Goal: Task Accomplishment & Management: Manage account settings

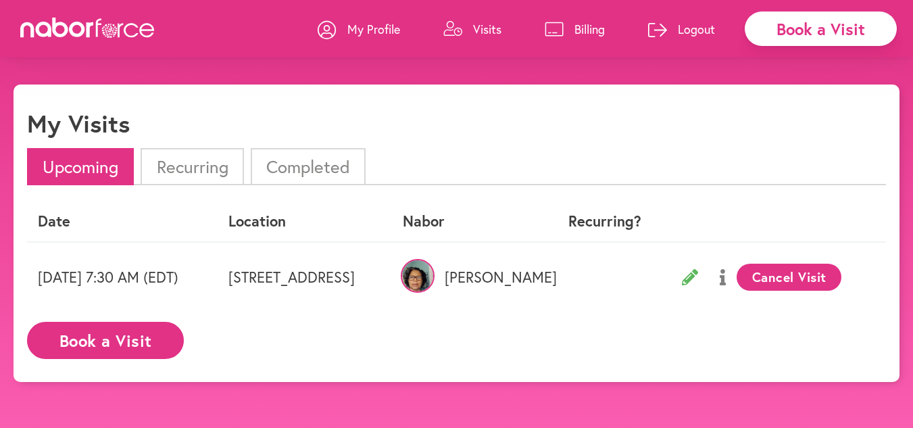
click at [827, 272] on button "Cancel Visit" at bounding box center [789, 277] width 105 height 27
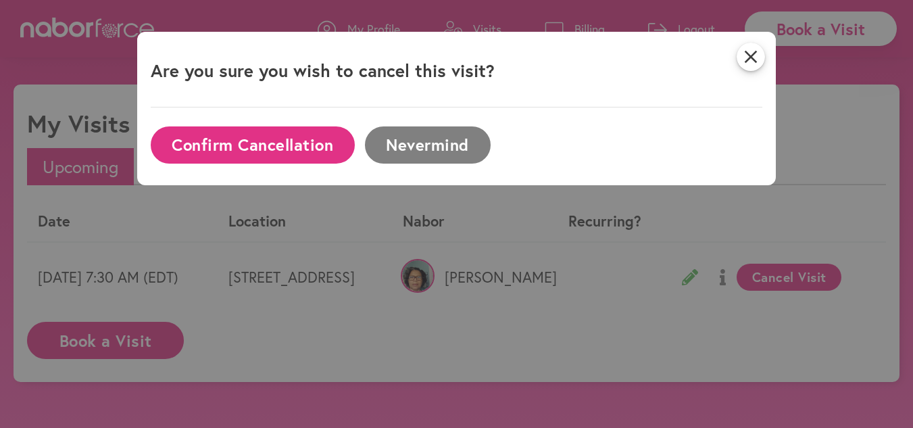
click at [272, 137] on button "Confirm Cancellation" at bounding box center [253, 144] width 204 height 37
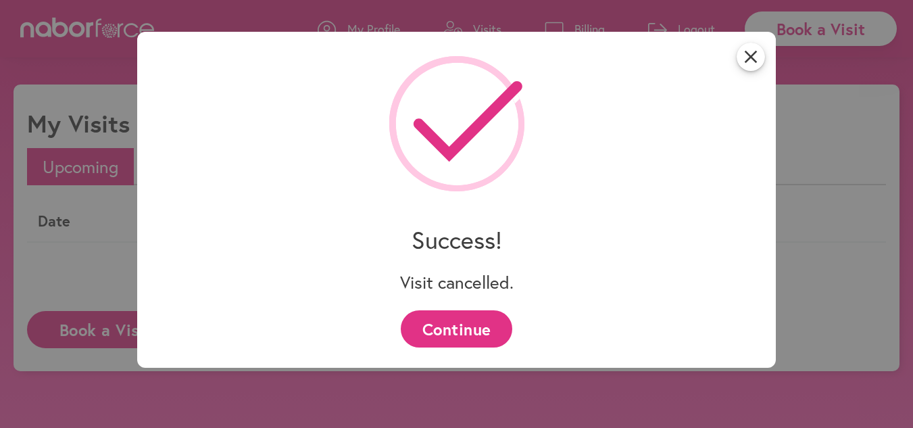
click at [464, 316] on button "Continue" at bounding box center [457, 328] width 112 height 37
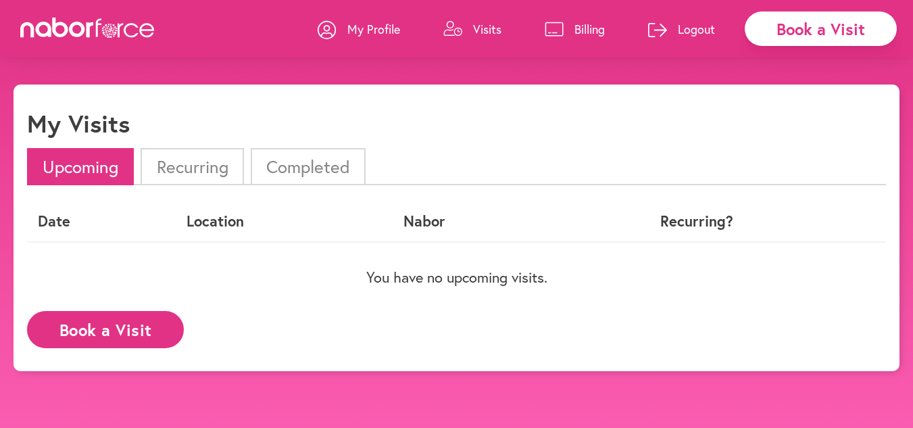
click at [338, 162] on li "Completed" at bounding box center [308, 166] width 115 height 37
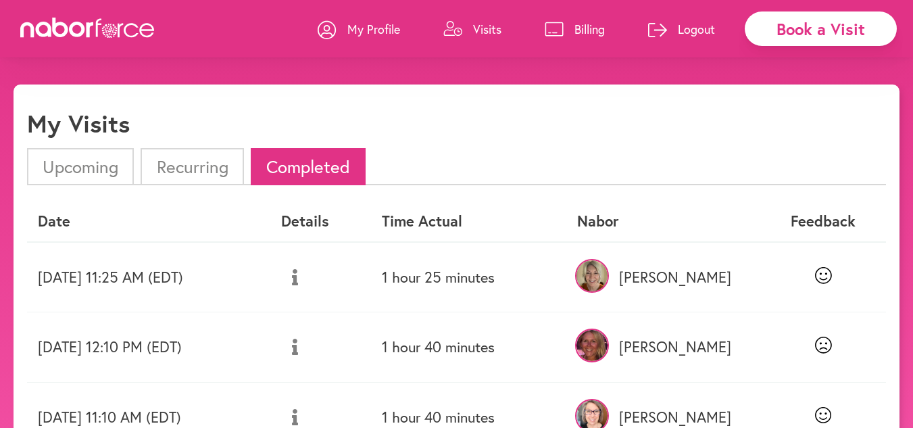
click at [337, 162] on li "Completed" at bounding box center [308, 166] width 115 height 37
click at [367, 29] on p "My Profile" at bounding box center [373, 29] width 53 height 16
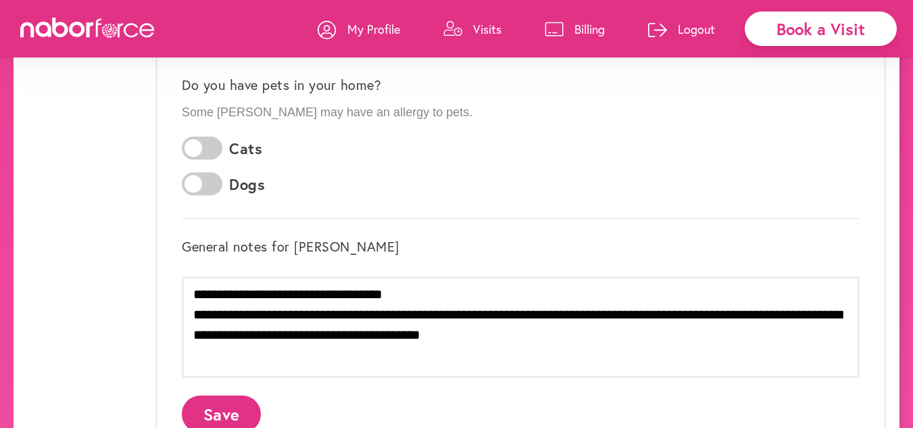
scroll to position [364, 0]
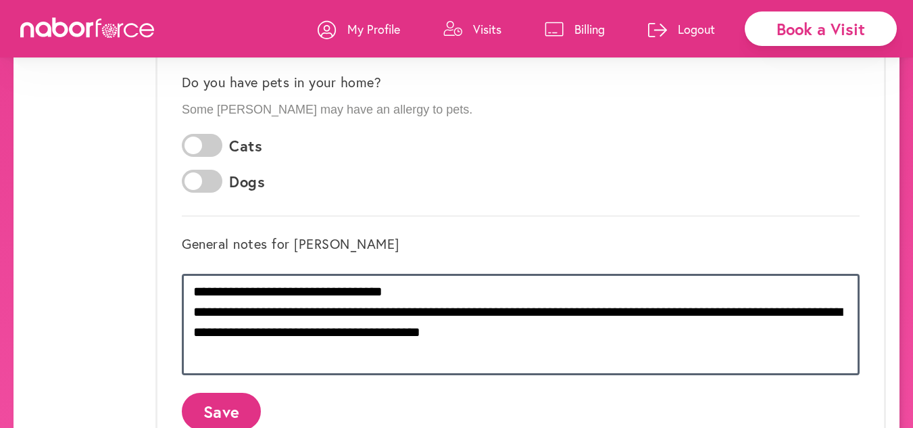
click at [444, 331] on textarea "**********" at bounding box center [521, 324] width 678 height 101
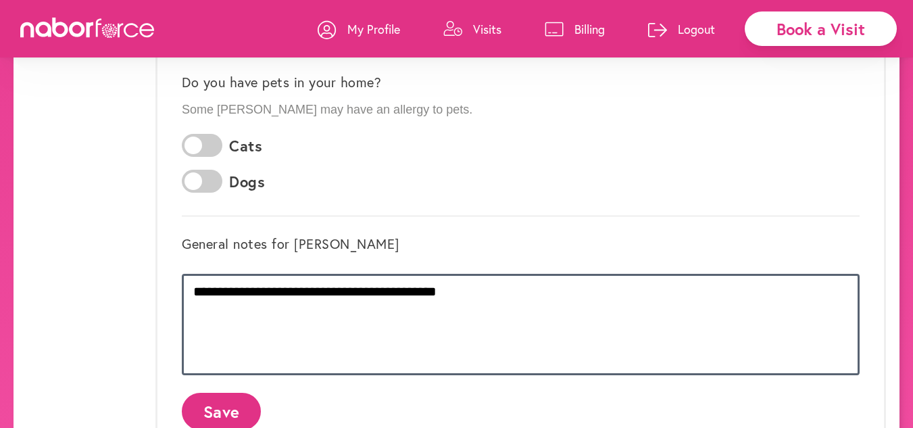
type textarea "**********"
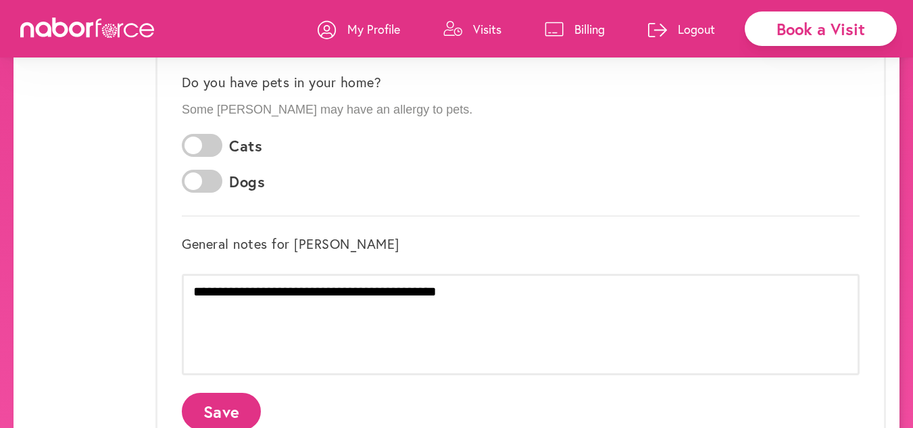
click at [241, 404] on button "Save" at bounding box center [221, 411] width 79 height 37
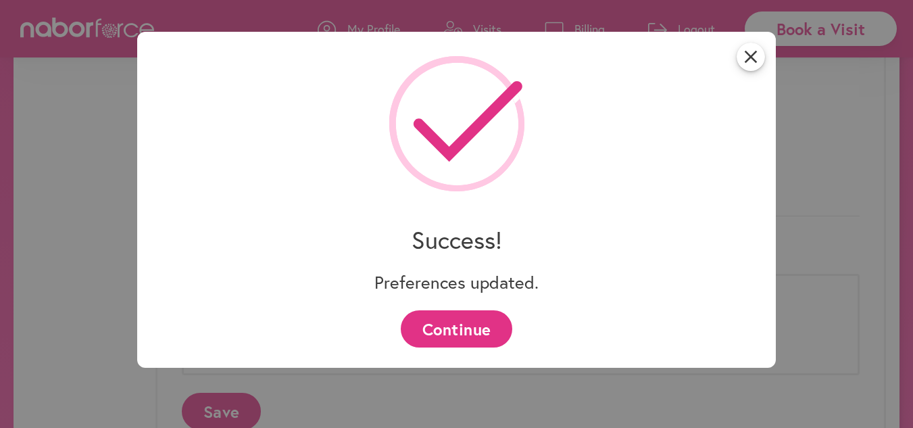
scroll to position [0, 0]
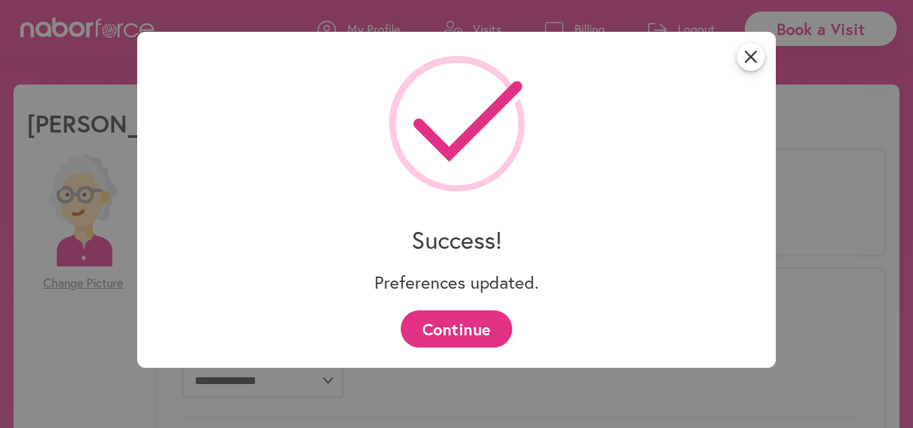
click at [484, 324] on button "Continue" at bounding box center [457, 328] width 112 height 37
